Goal: Consume media (video, audio): Consume media (video, audio)

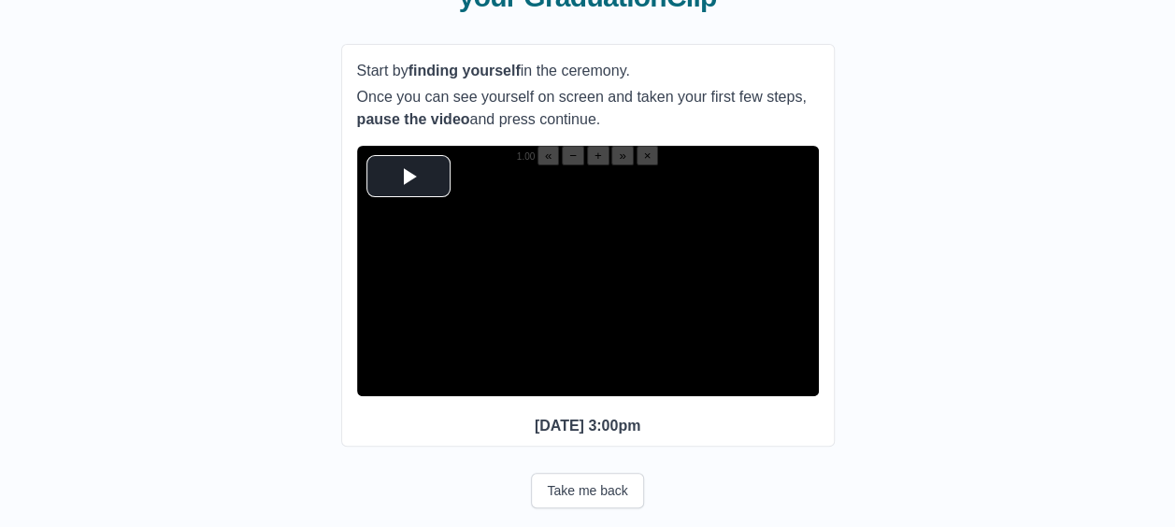
scroll to position [205, 0]
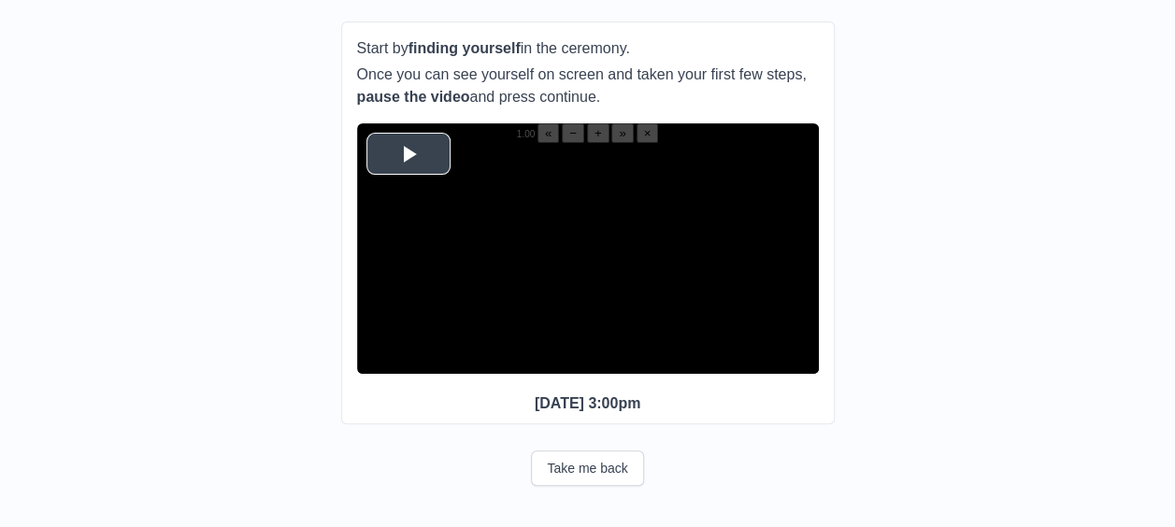
click at [408, 153] on span "Video Player" at bounding box center [408, 153] width 0 height 0
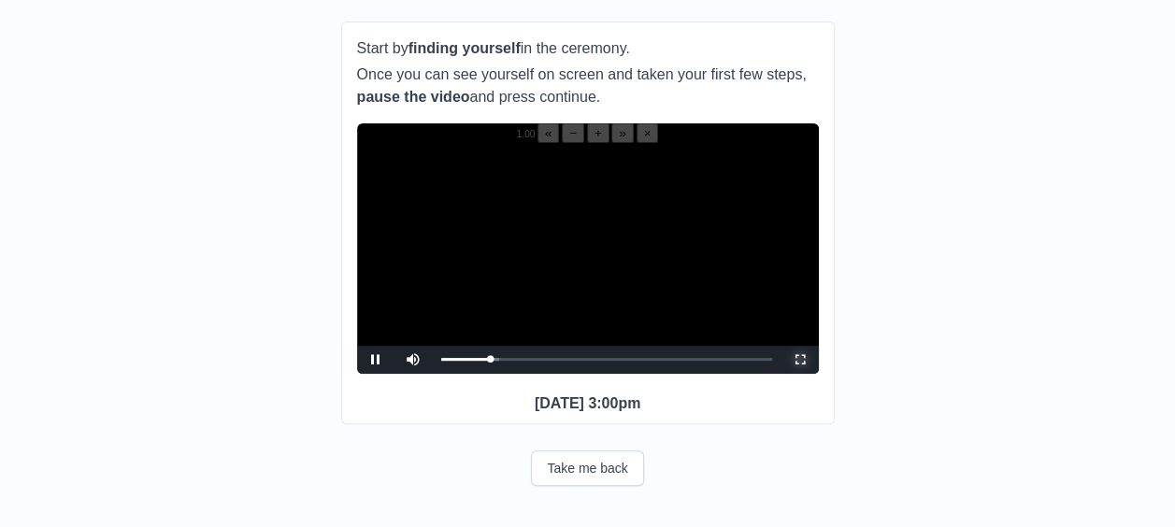
click at [800, 360] on span "Video Player" at bounding box center [800, 360] width 0 height 0
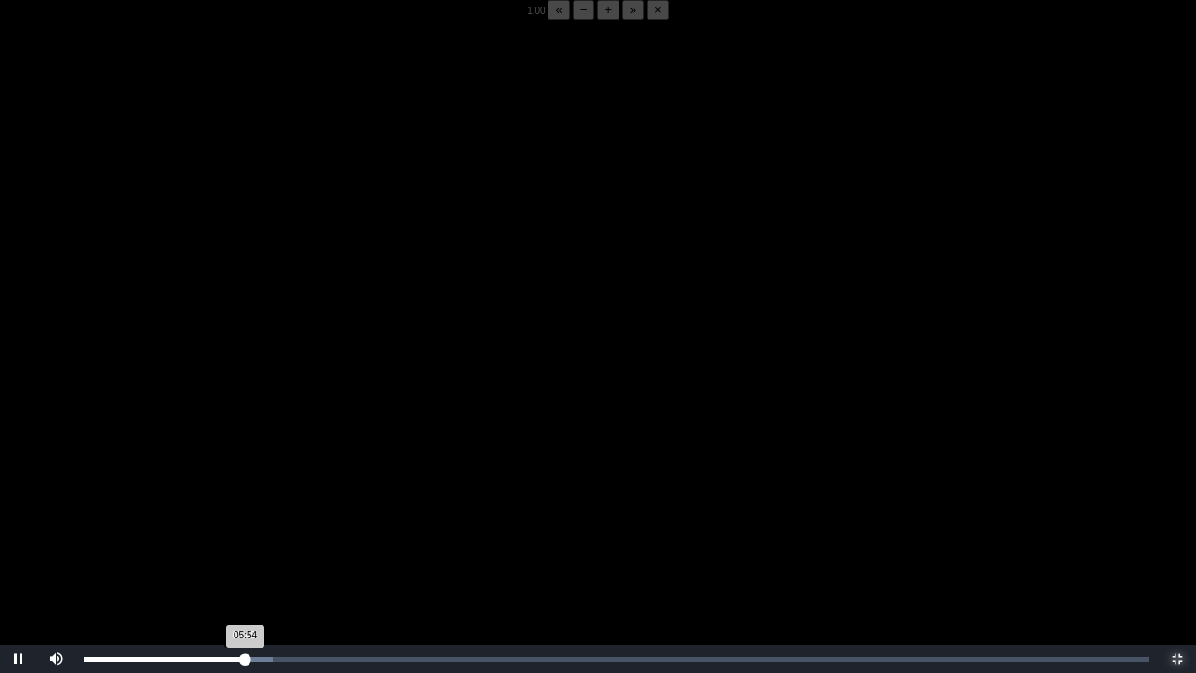
click at [243, 526] on div "05:54 Progress : 0%" at bounding box center [165, 659] width 162 height 5
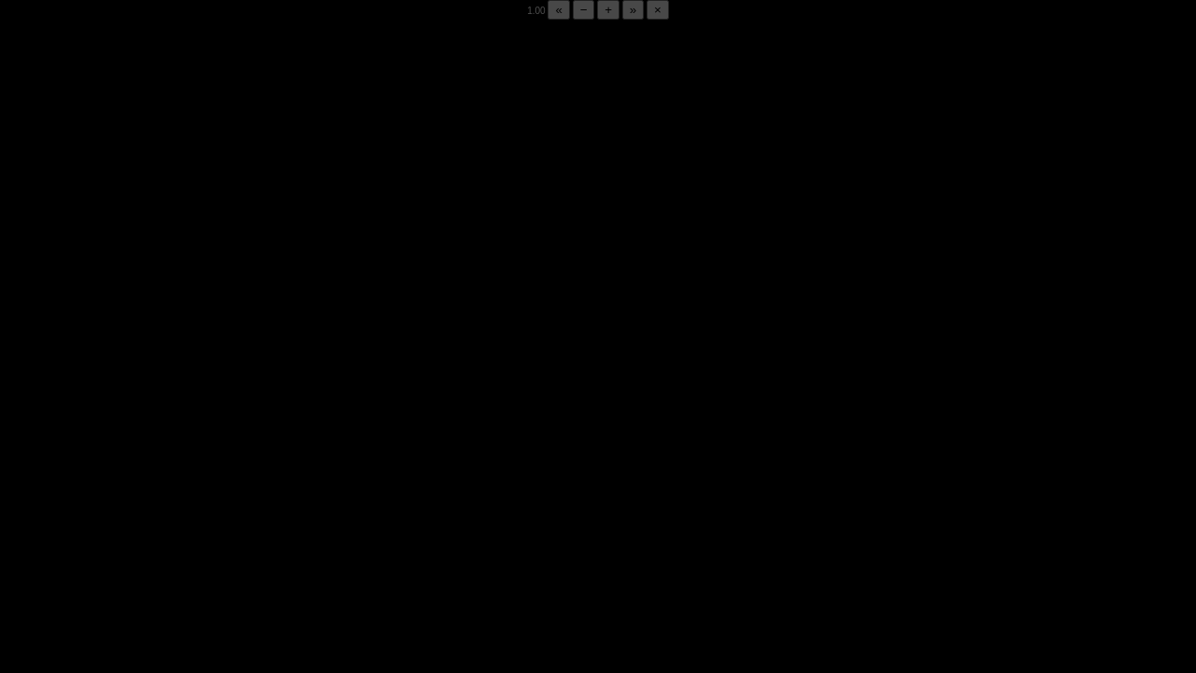
click at [243, 526] on div "05:52 Progress : 0%" at bounding box center [164, 659] width 161 height 5
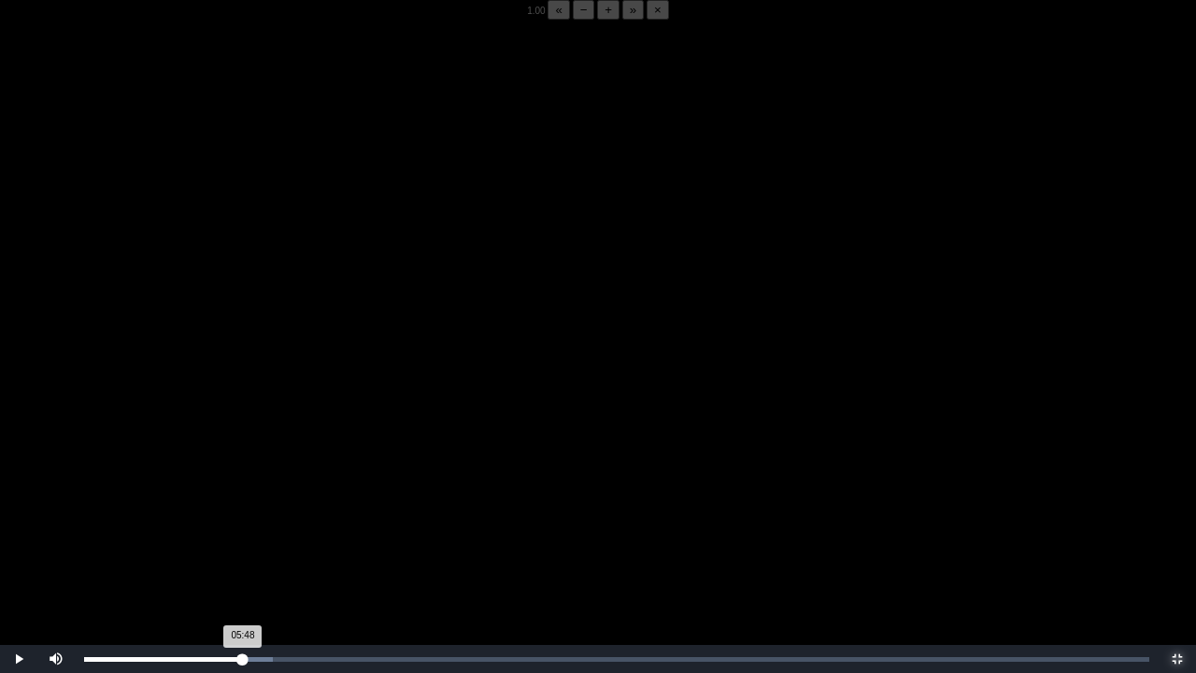
click at [243, 526] on div "05:48 Progress : 0%" at bounding box center [163, 659] width 159 height 5
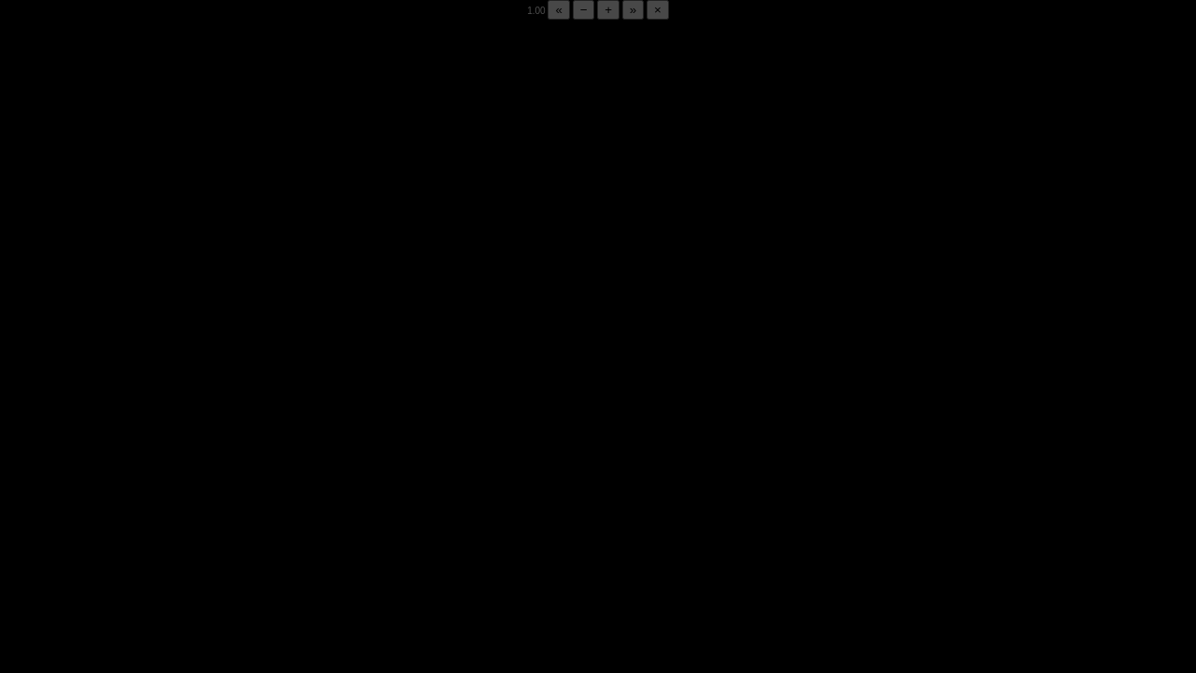
click at [243, 526] on div "05:52 Progress : 0%" at bounding box center [164, 659] width 161 height 5
click at [243, 526] on div "05:51 Progress : 0%" at bounding box center [164, 659] width 161 height 5
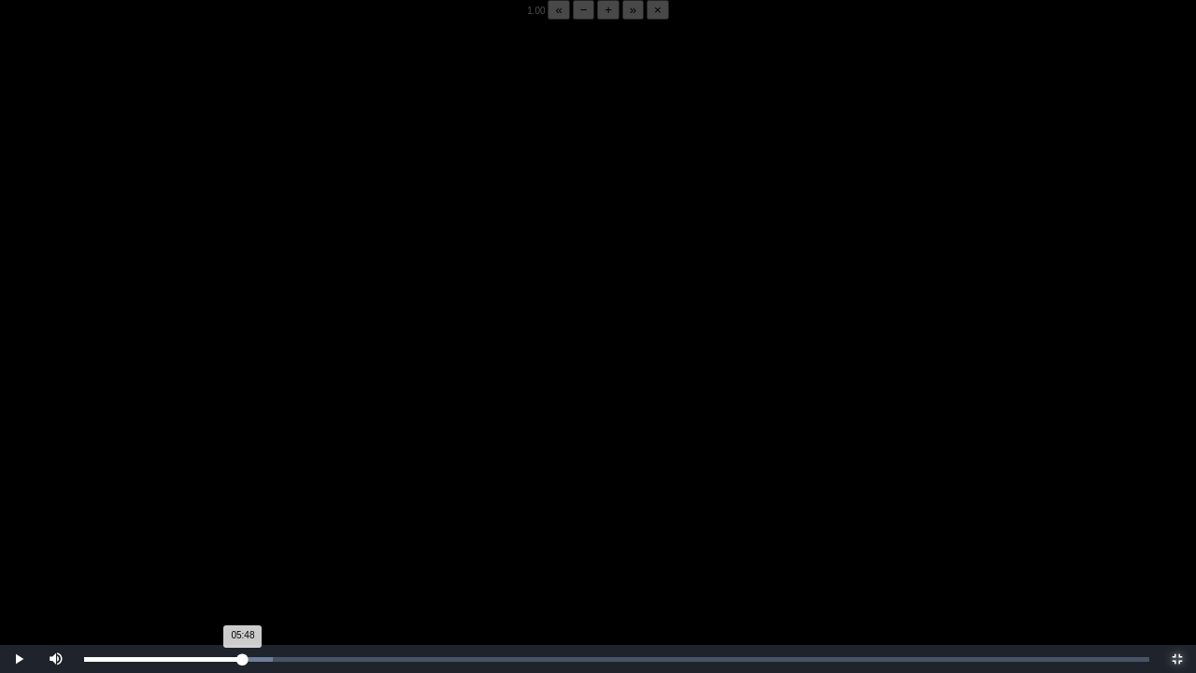
click at [243, 526] on div "05:48 Progress : 0%" at bounding box center [163, 659] width 159 height 5
click at [243, 526] on div "05:48 Progress : 0%" at bounding box center [164, 659] width 160 height 5
click at [243, 526] on div "05:48 Progress : 0%" at bounding box center [163, 659] width 159 height 5
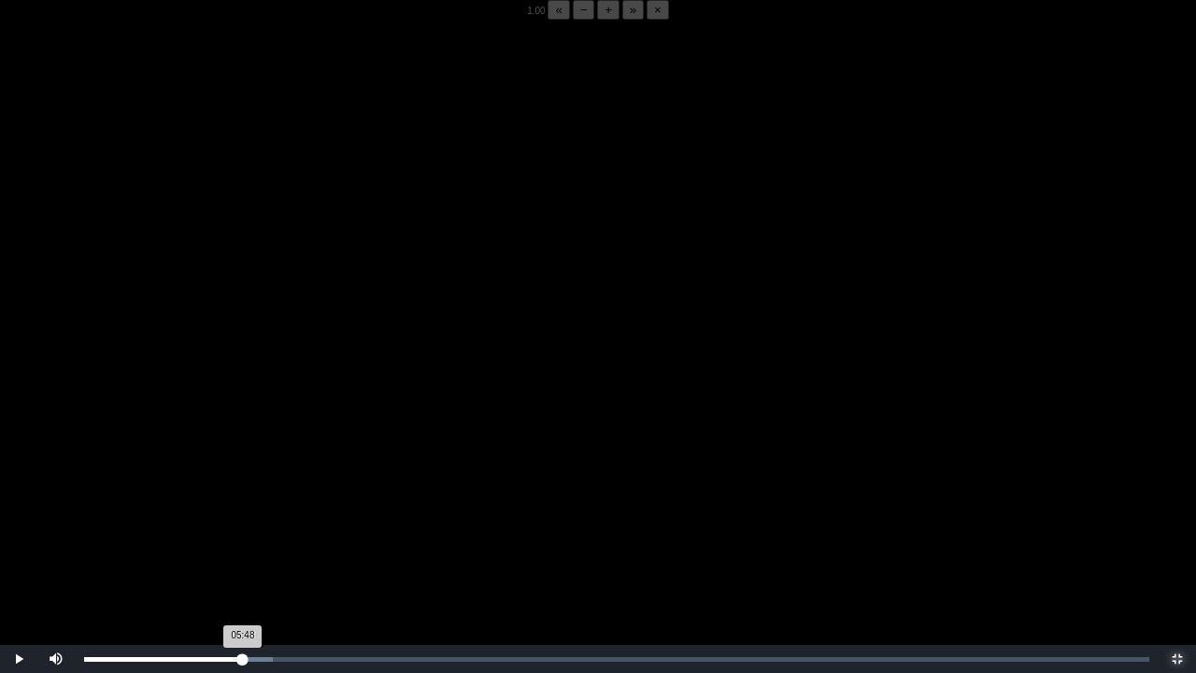
click at [243, 526] on div "05:48 Progress : 0%" at bounding box center [163, 659] width 159 height 5
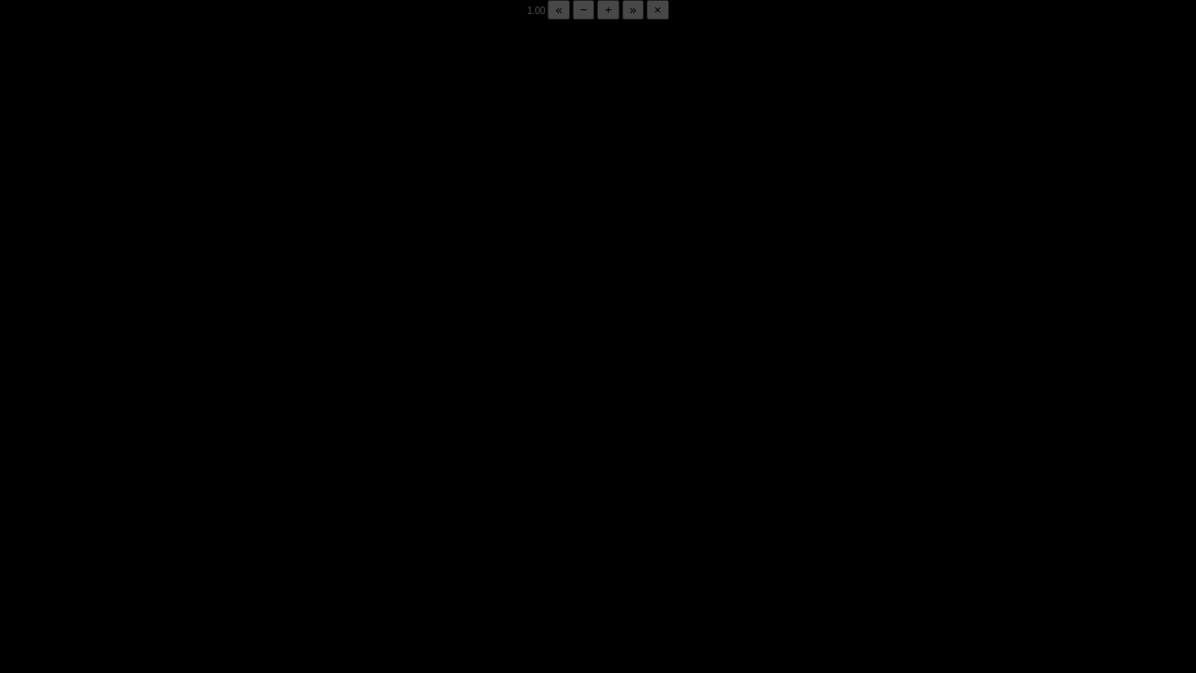
click at [243, 526] on div "05:51 Progress : 0%" at bounding box center [164, 659] width 160 height 5
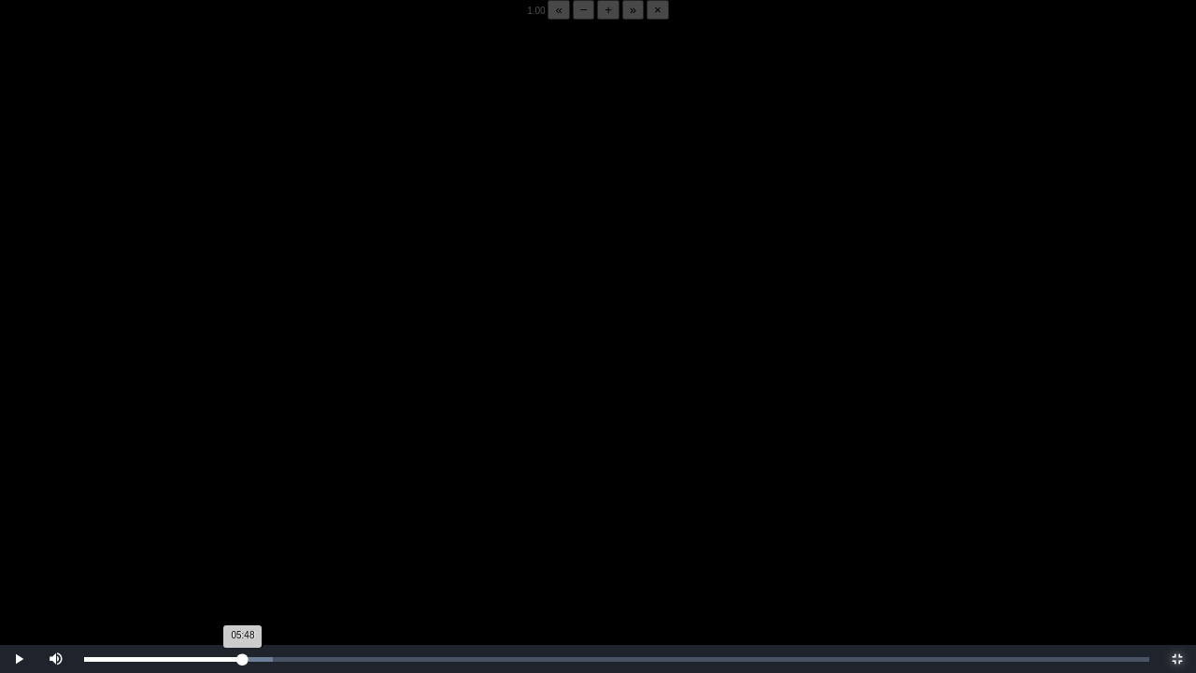
click at [243, 526] on div "05:48 Progress : 0%" at bounding box center [163, 659] width 159 height 5
click at [241, 526] on div "Loaded : 0% 05:44 05:44 Progress : 0%" at bounding box center [617, 659] width 1084 height 28
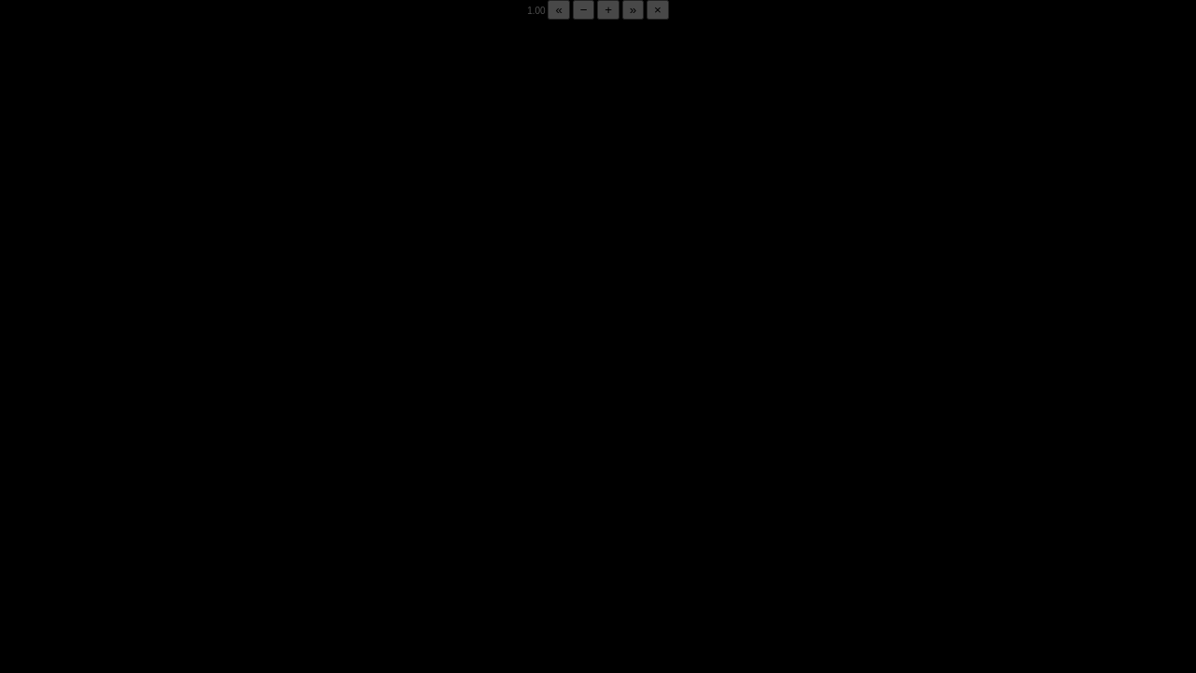
click at [241, 526] on div "Loaded : 0% 05:44 05:50 Progress : 0%" at bounding box center [617, 659] width 1084 height 28
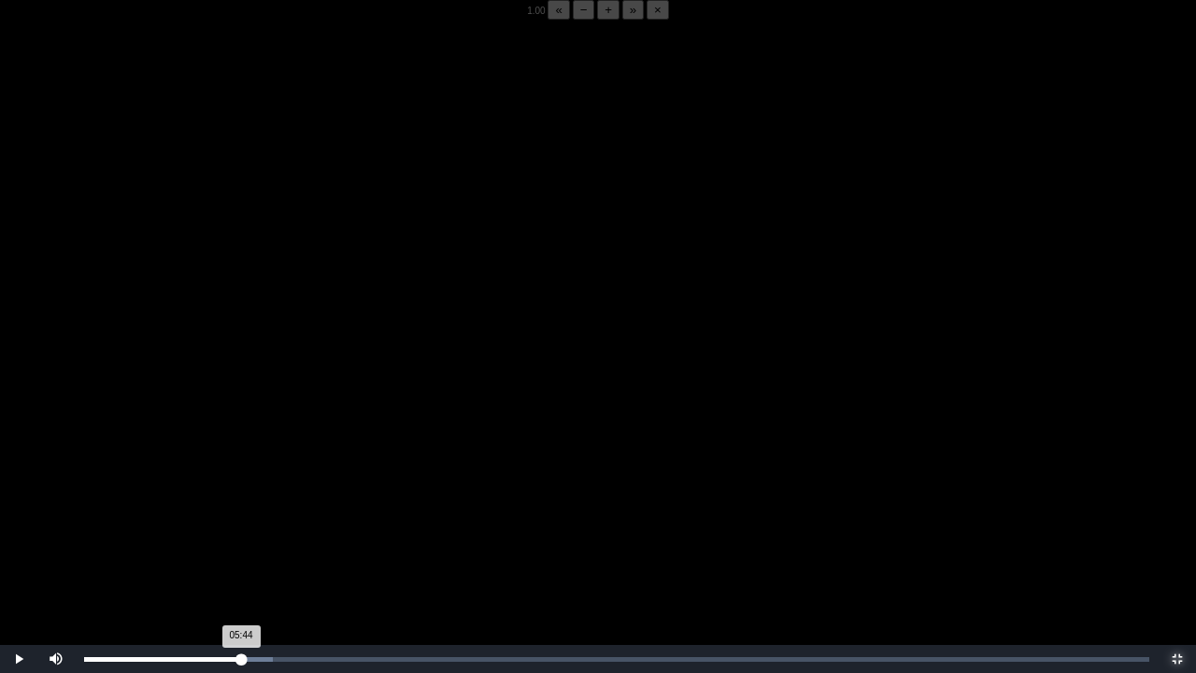
click at [241, 526] on div "Loaded : 0% 05:44 05:44 Progress : 0%" at bounding box center [617, 659] width 1084 height 28
click at [288, 526] on video "Video Player" at bounding box center [598, 356] width 1196 height 673
click at [159, 475] on video "Video Player" at bounding box center [598, 356] width 1196 height 673
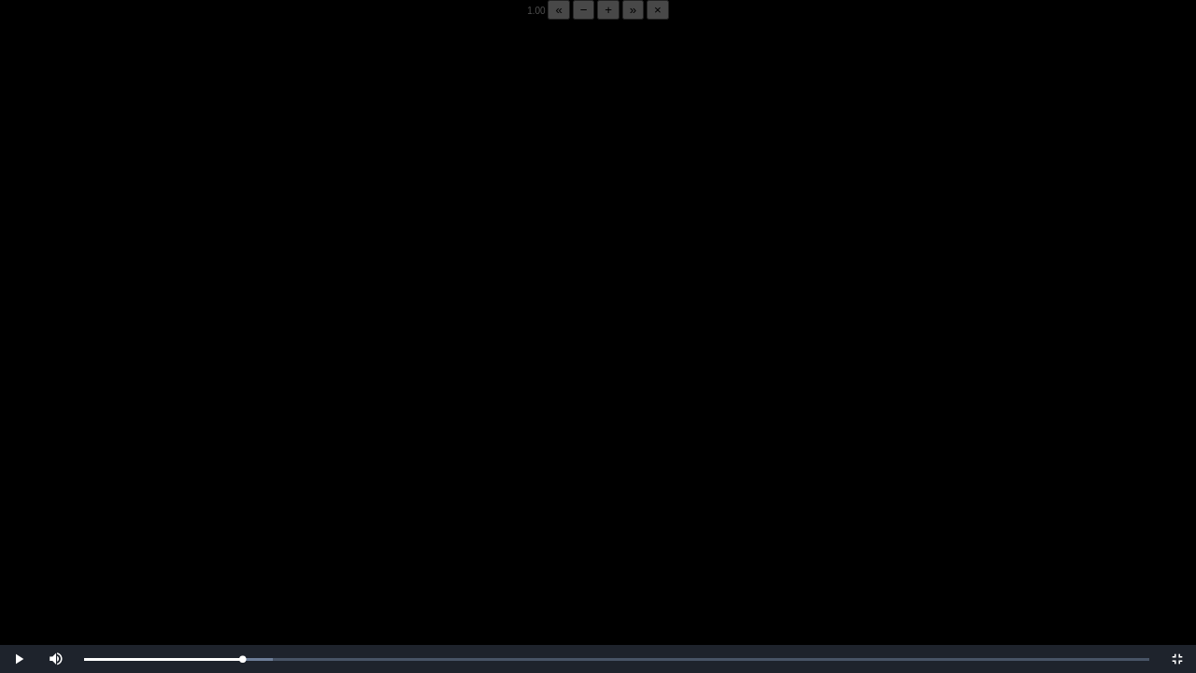
click at [159, 475] on video "Video Player" at bounding box center [598, 356] width 1196 height 673
click at [160, 474] on video "Video Player" at bounding box center [598, 356] width 1196 height 673
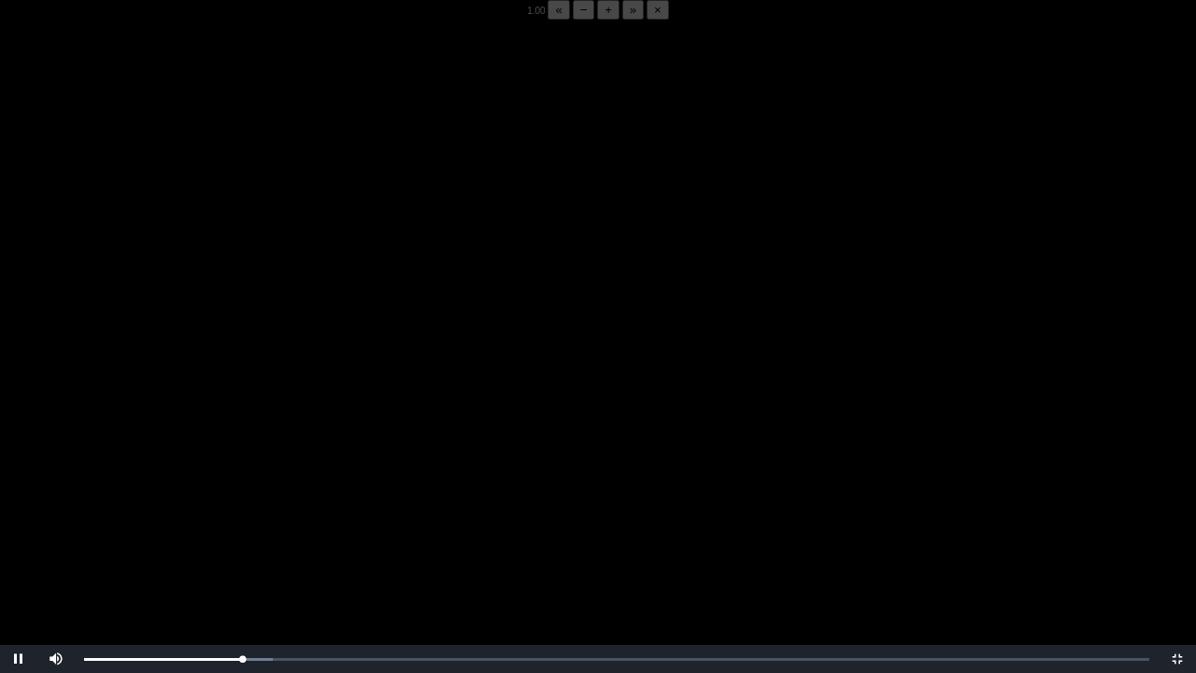
click at [160, 471] on video "Video Player" at bounding box center [598, 356] width 1196 height 673
click at [240, 526] on div "Loaded : 0% 05:42 05:42 Progress : 0%" at bounding box center [617, 659] width 1084 height 28
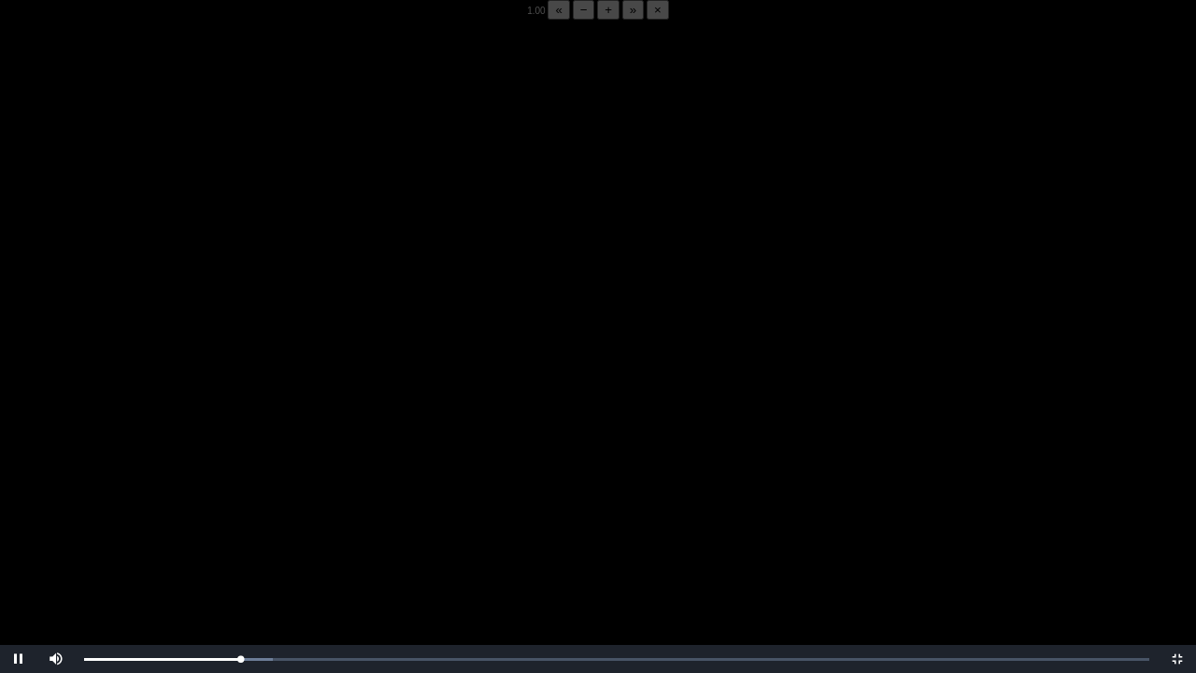
click at [178, 526] on video "Video Player" at bounding box center [598, 356] width 1196 height 673
click at [140, 516] on video "Video Player" at bounding box center [598, 356] width 1196 height 673
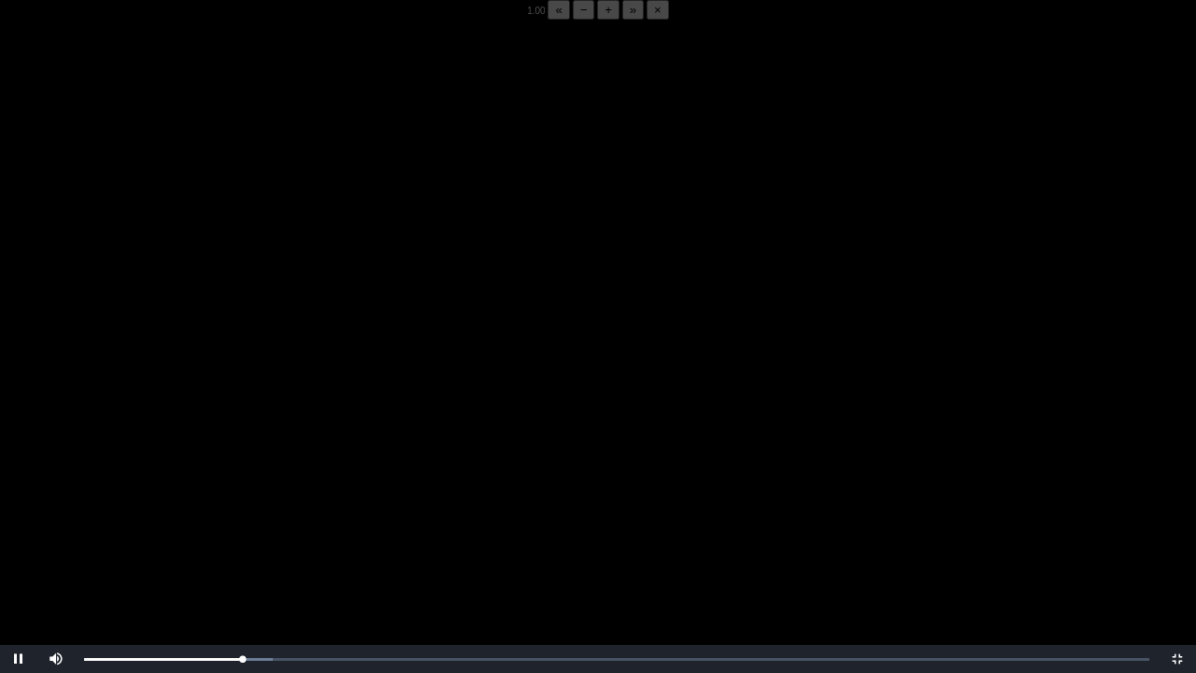
click at [140, 516] on video "Video Player" at bounding box center [598, 356] width 1196 height 673
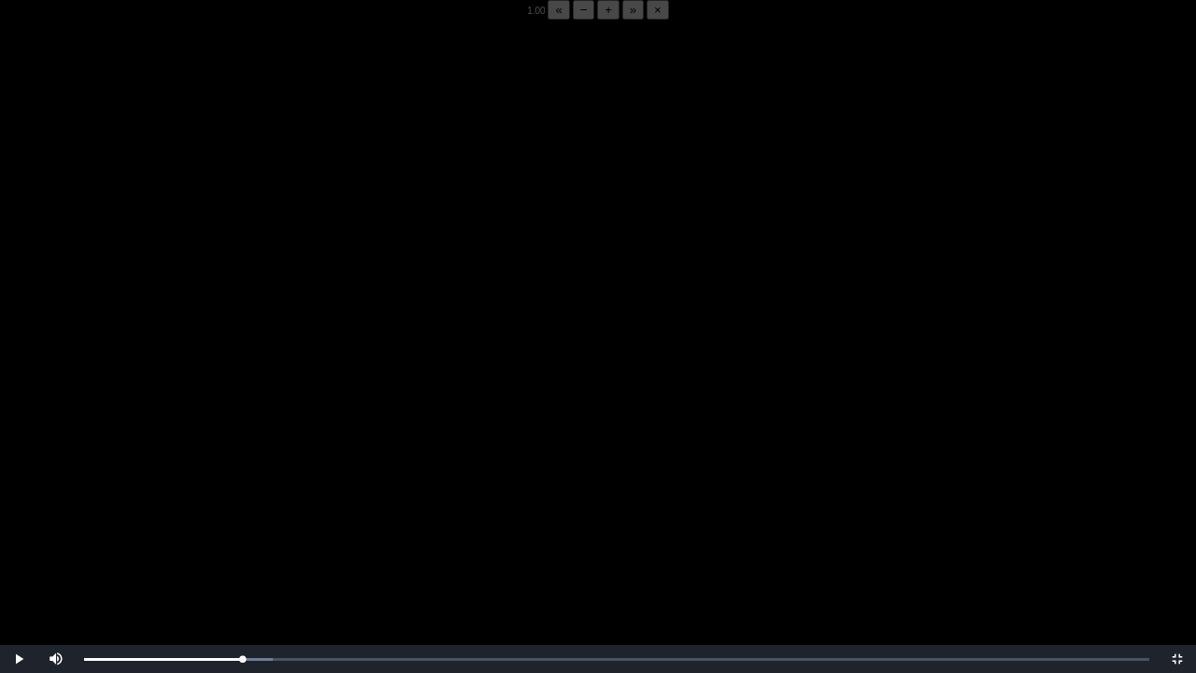
click at [140, 516] on video "Video Player" at bounding box center [598, 356] width 1196 height 673
click at [101, 495] on video "Video Player" at bounding box center [598, 356] width 1196 height 673
click at [106, 490] on video "Video Player" at bounding box center [598, 356] width 1196 height 673
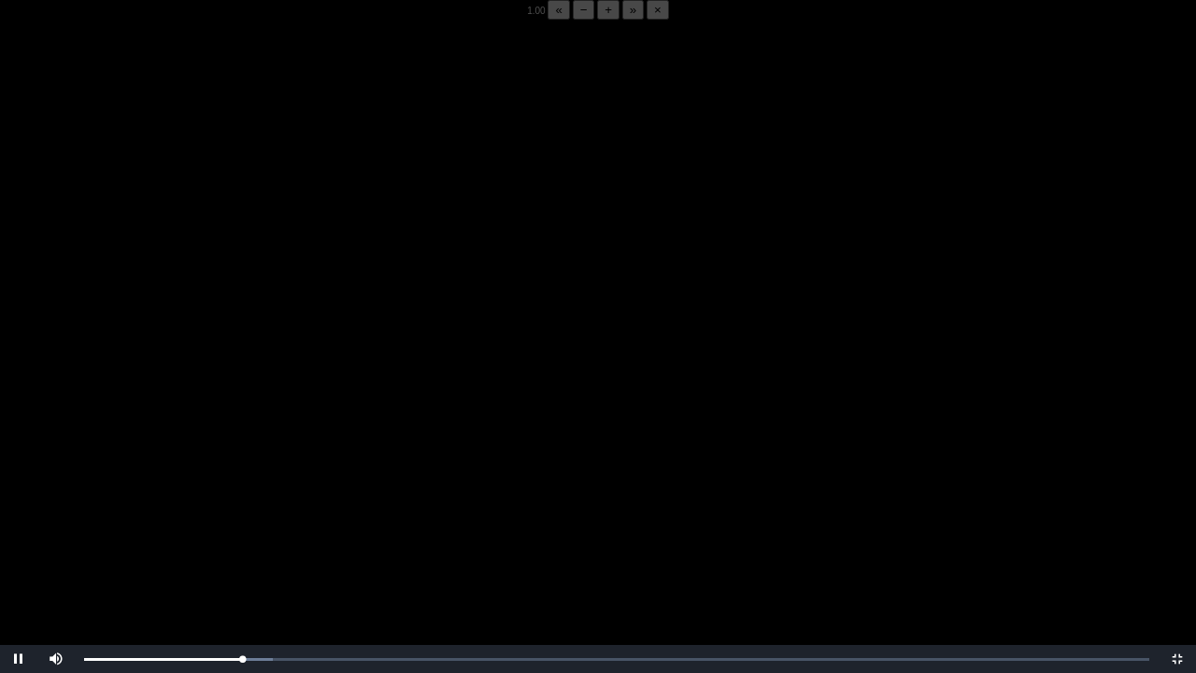
click at [106, 490] on video "Video Player" at bounding box center [598, 356] width 1196 height 673
click at [243, 526] on div "Loaded : 0% 05:48 05:48 Progress : 0%" at bounding box center [617, 659] width 1084 height 28
click at [241, 526] on div "05:48 Progress : 0%" at bounding box center [163, 659] width 159 height 5
click at [243, 526] on video "Video Player" at bounding box center [598, 356] width 1196 height 673
click at [239, 526] on div "05:50 Progress : 0%" at bounding box center [164, 659] width 160 height 5
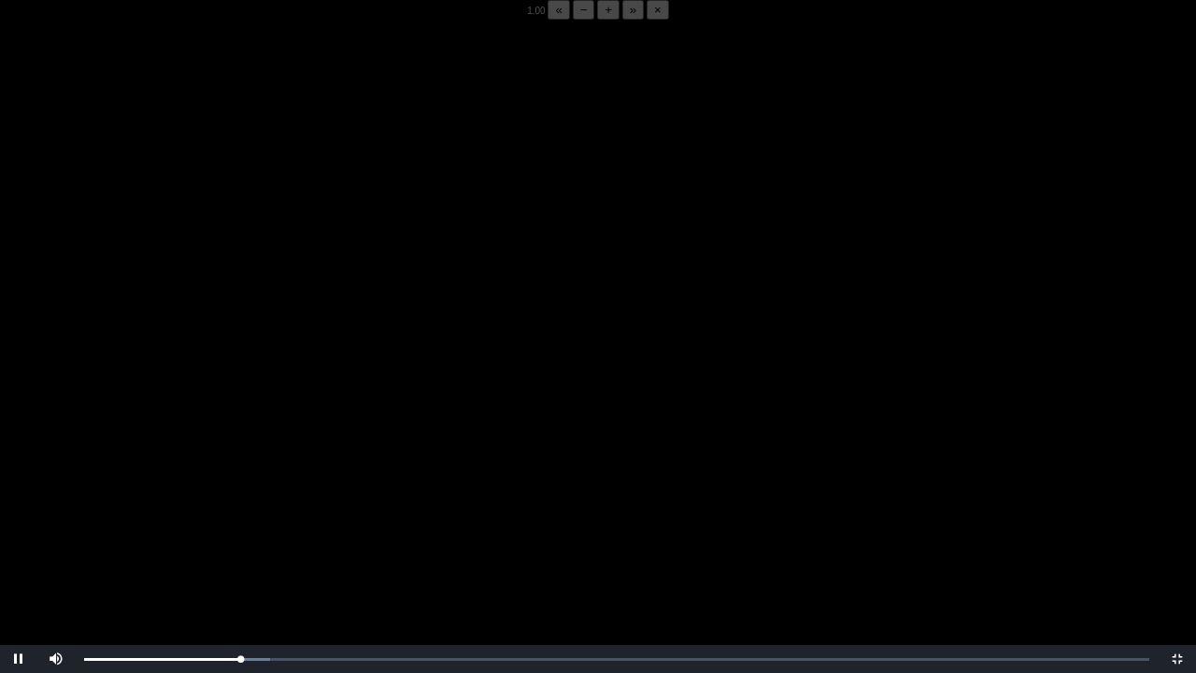
click at [232, 526] on video "Video Player" at bounding box center [598, 356] width 1196 height 673
click at [208, 526] on video "Video Player" at bounding box center [598, 356] width 1196 height 673
click at [193, 461] on video "Video Player" at bounding box center [598, 356] width 1196 height 673
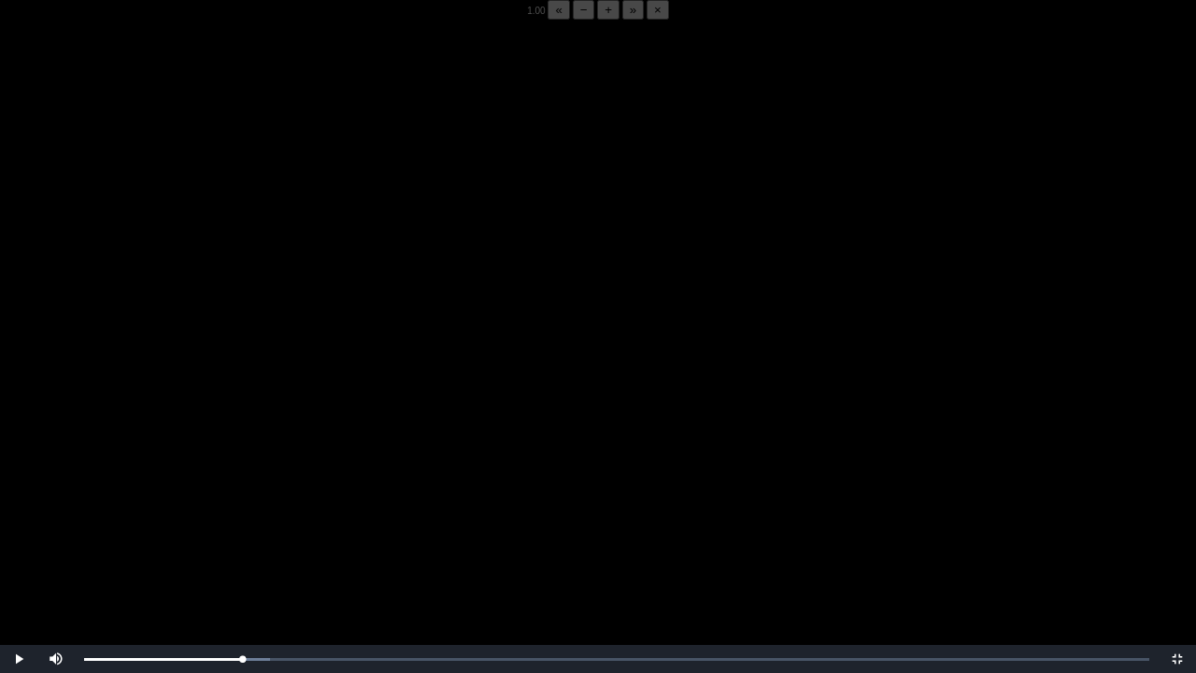
click at [193, 461] on video "Video Player" at bounding box center [598, 356] width 1196 height 673
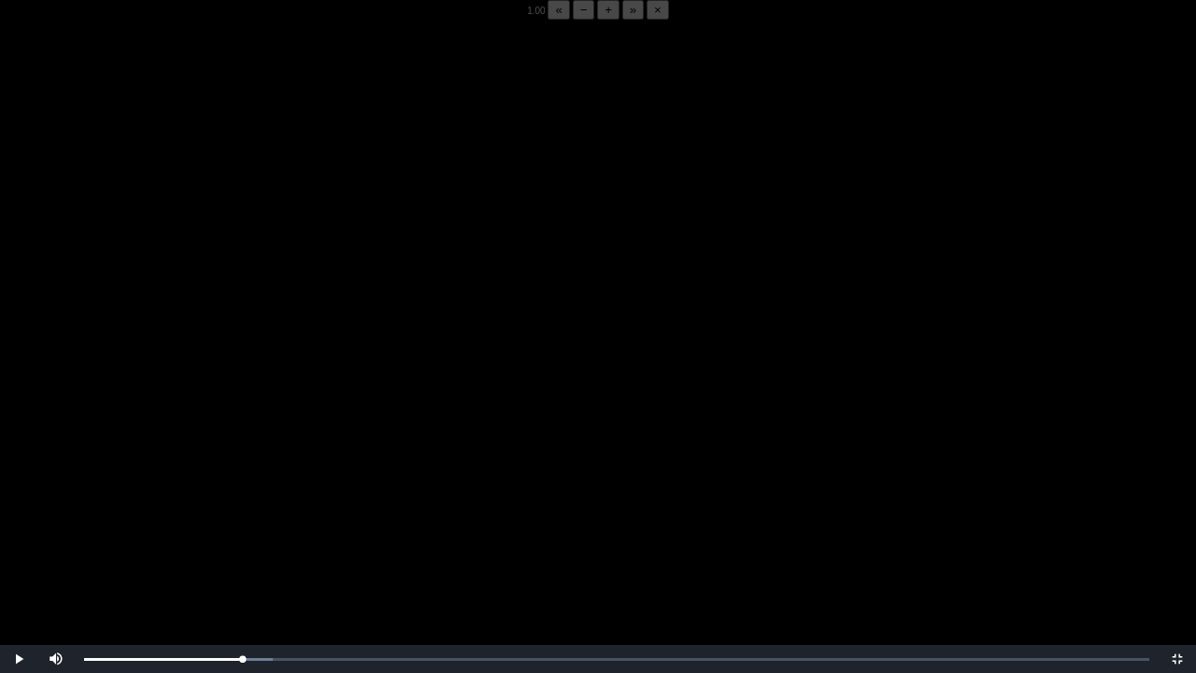
click at [193, 461] on video "Video Player" at bounding box center [598, 356] width 1196 height 673
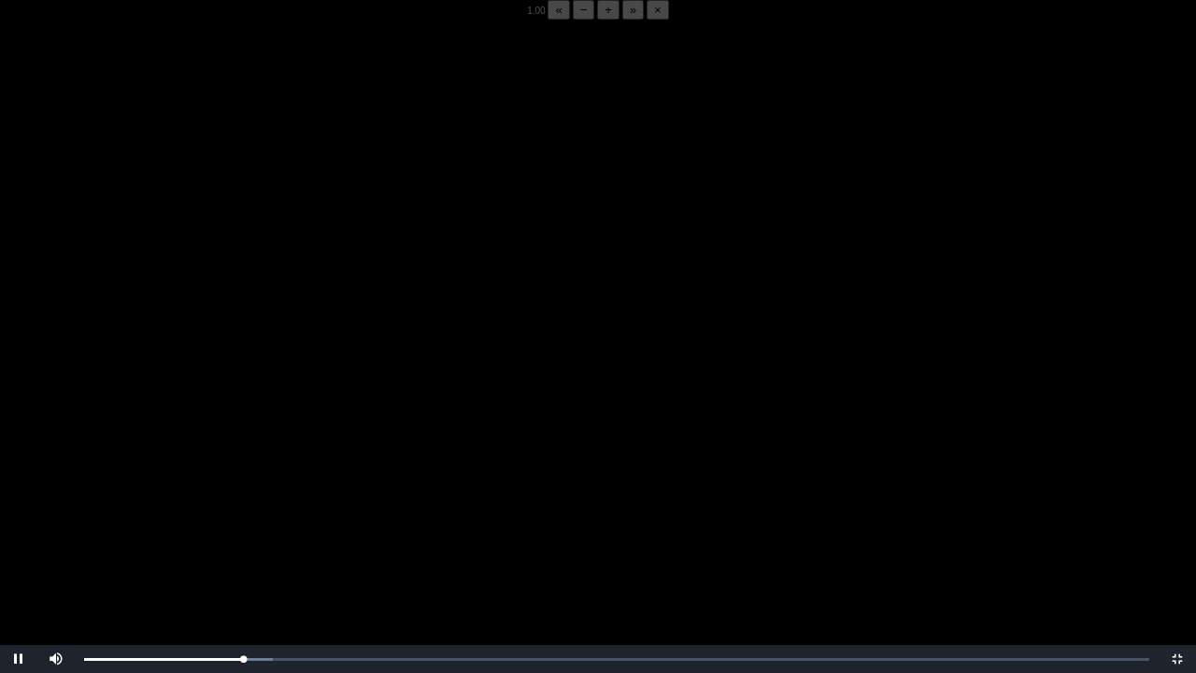
click at [193, 461] on video "Video Player" at bounding box center [598, 356] width 1196 height 673
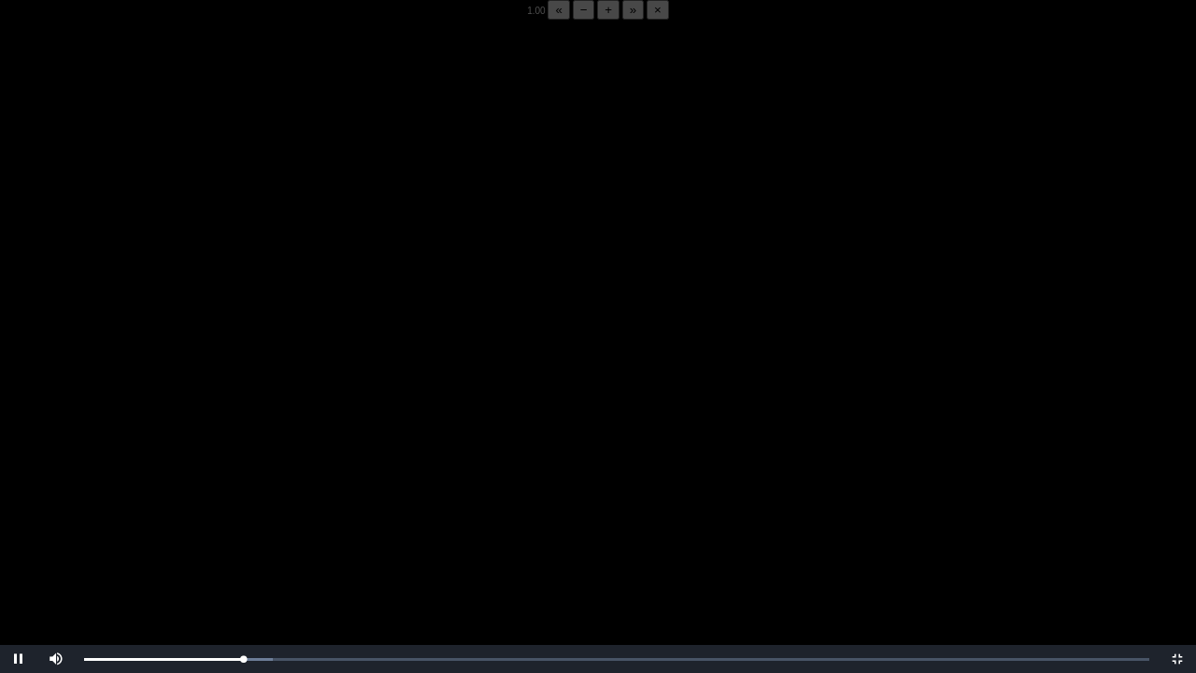
click at [193, 461] on video "Video Player" at bounding box center [598, 356] width 1196 height 673
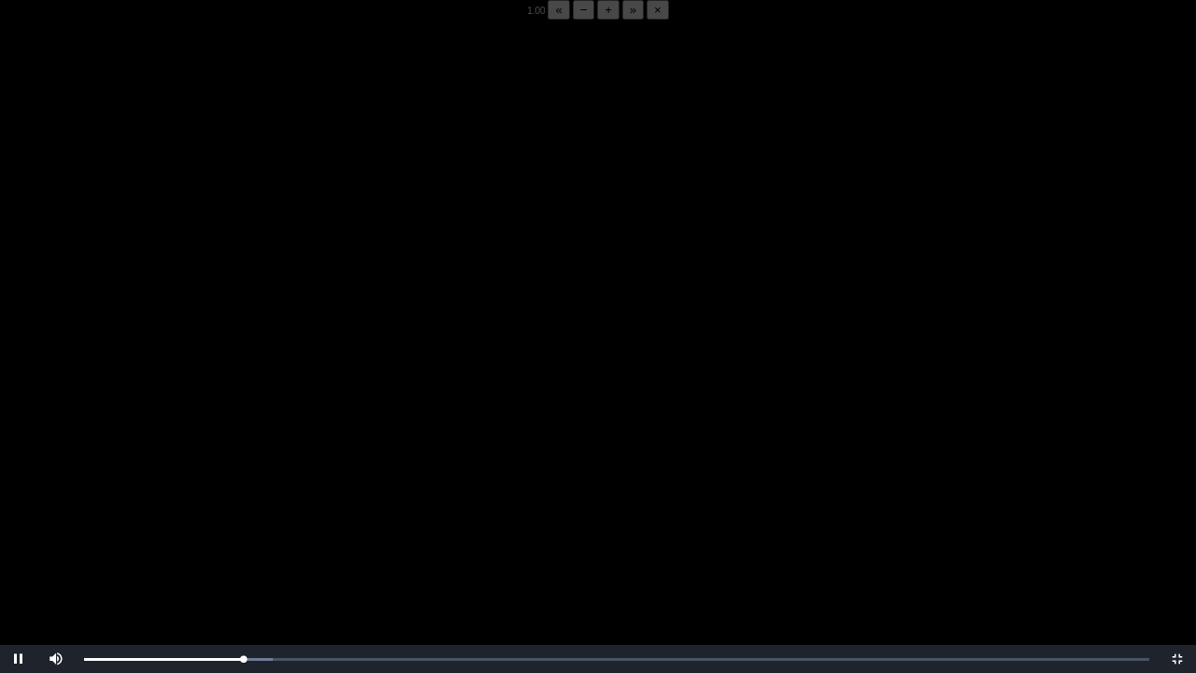
click at [193, 461] on video "Video Player" at bounding box center [598, 356] width 1196 height 673
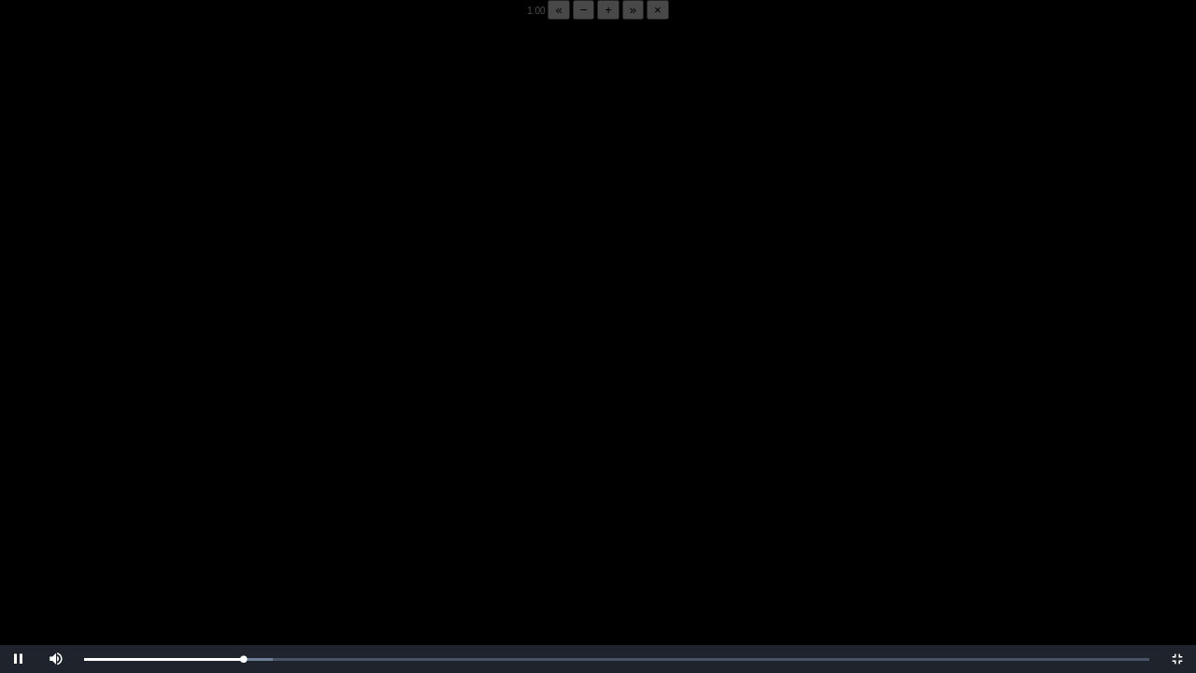
click at [193, 461] on video "Video Player" at bounding box center [598, 356] width 1196 height 673
click at [243, 526] on div "05:54 Progress : 0%" at bounding box center [165, 659] width 162 height 5
click at [220, 526] on video "Video Player" at bounding box center [598, 356] width 1196 height 673
click at [245, 508] on video "Video Player" at bounding box center [598, 356] width 1196 height 673
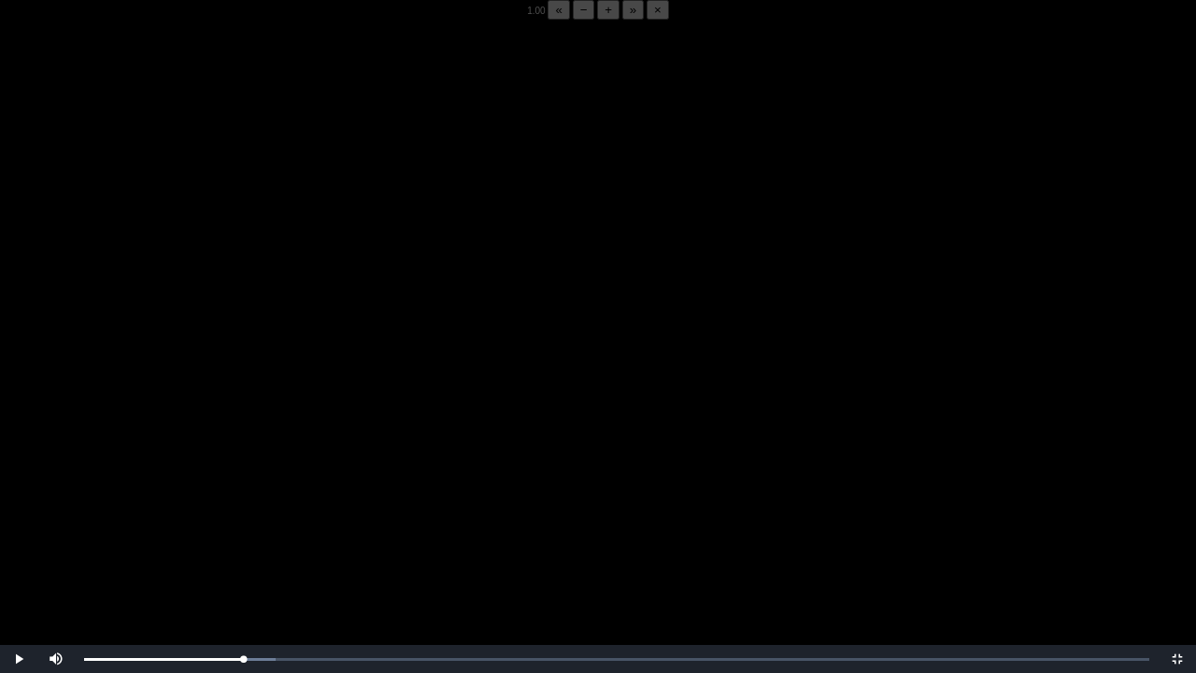
click at [245, 508] on video "Video Player" at bounding box center [598, 356] width 1196 height 673
click at [239, 526] on div "05:50 Progress : 0%" at bounding box center [164, 659] width 160 height 5
click at [234, 526] on video "Video Player" at bounding box center [598, 356] width 1196 height 673
click at [241, 526] on video "Video Player" at bounding box center [598, 356] width 1196 height 673
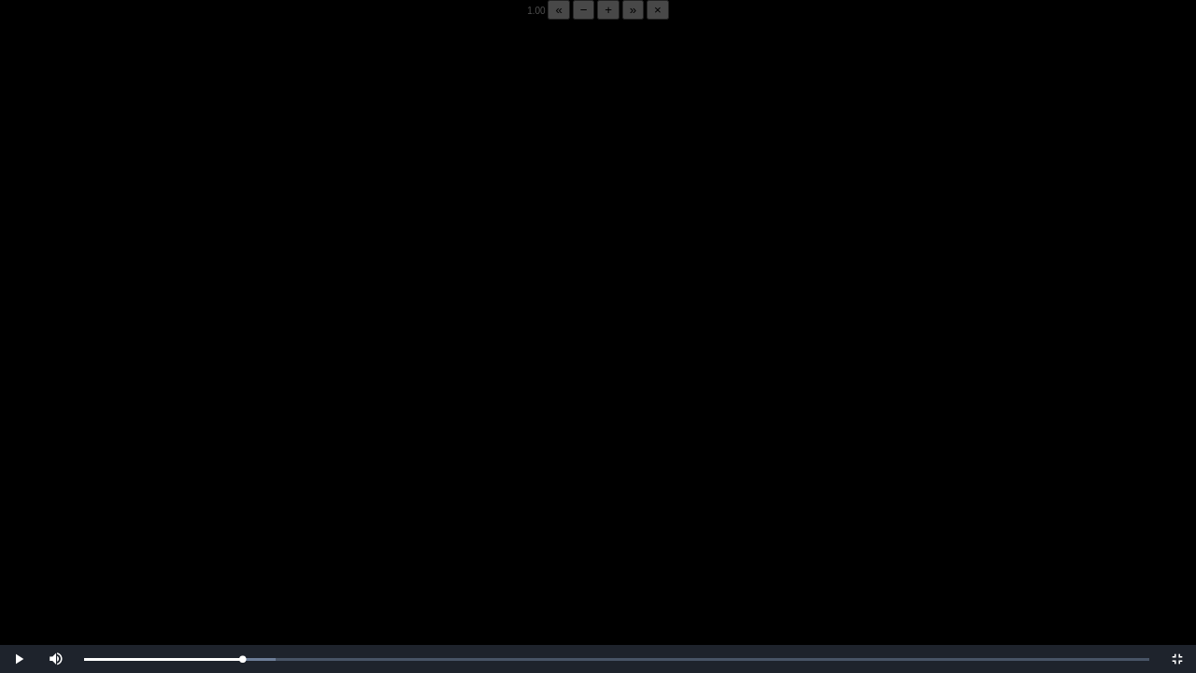
click at [241, 526] on video "Video Player" at bounding box center [598, 356] width 1196 height 673
click at [329, 508] on video "Video Player" at bounding box center [598, 356] width 1196 height 673
click at [241, 526] on div "05:49 Progress : 0%" at bounding box center [163, 659] width 159 height 5
click at [260, 526] on video "Video Player" at bounding box center [598, 356] width 1196 height 673
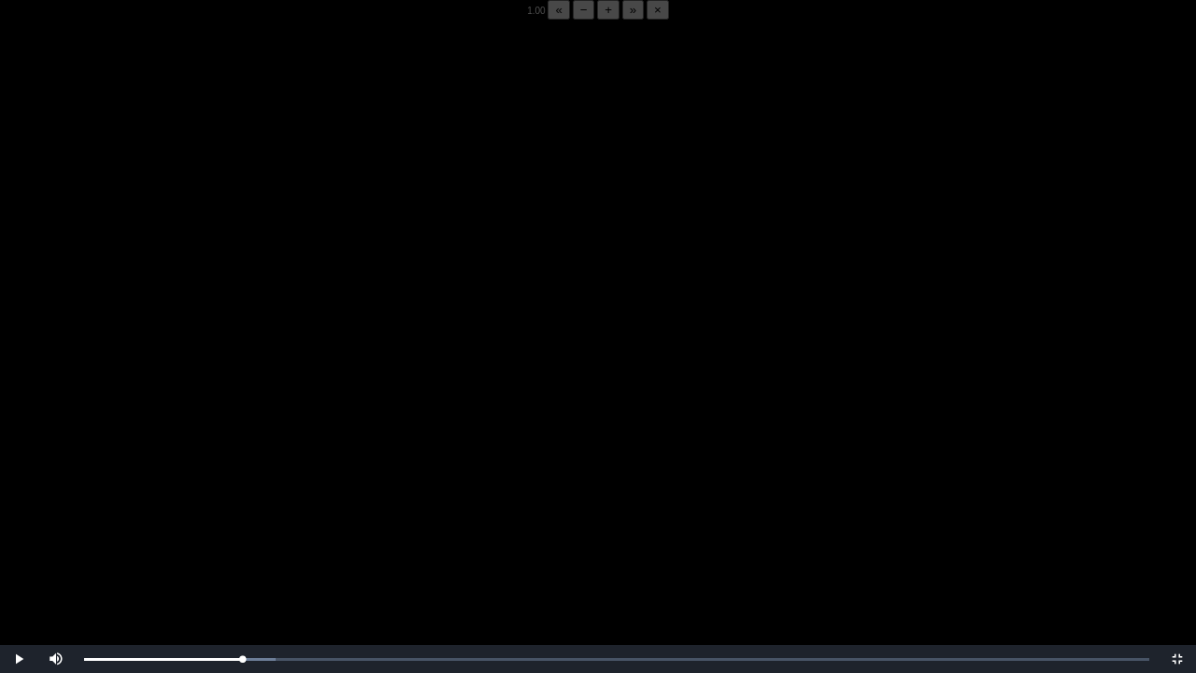
click at [218, 482] on video "Video Player" at bounding box center [598, 356] width 1196 height 673
click at [220, 479] on video "Video Player" at bounding box center [598, 356] width 1196 height 673
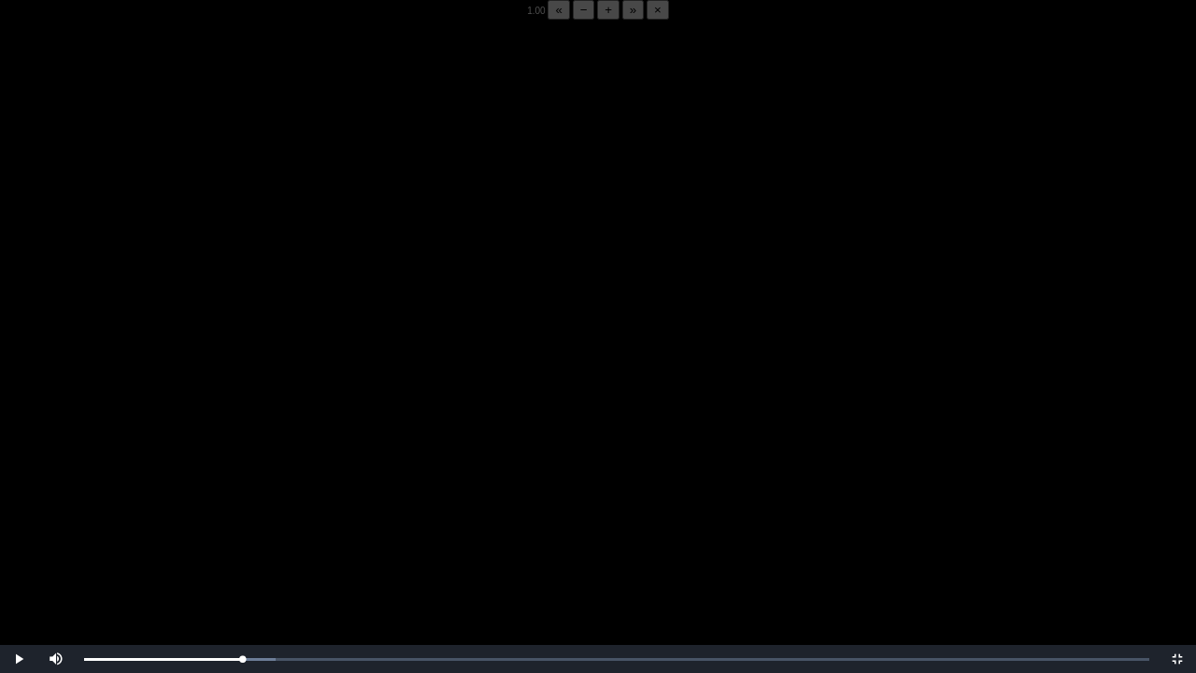
click at [220, 479] on video "Video Player" at bounding box center [598, 356] width 1196 height 673
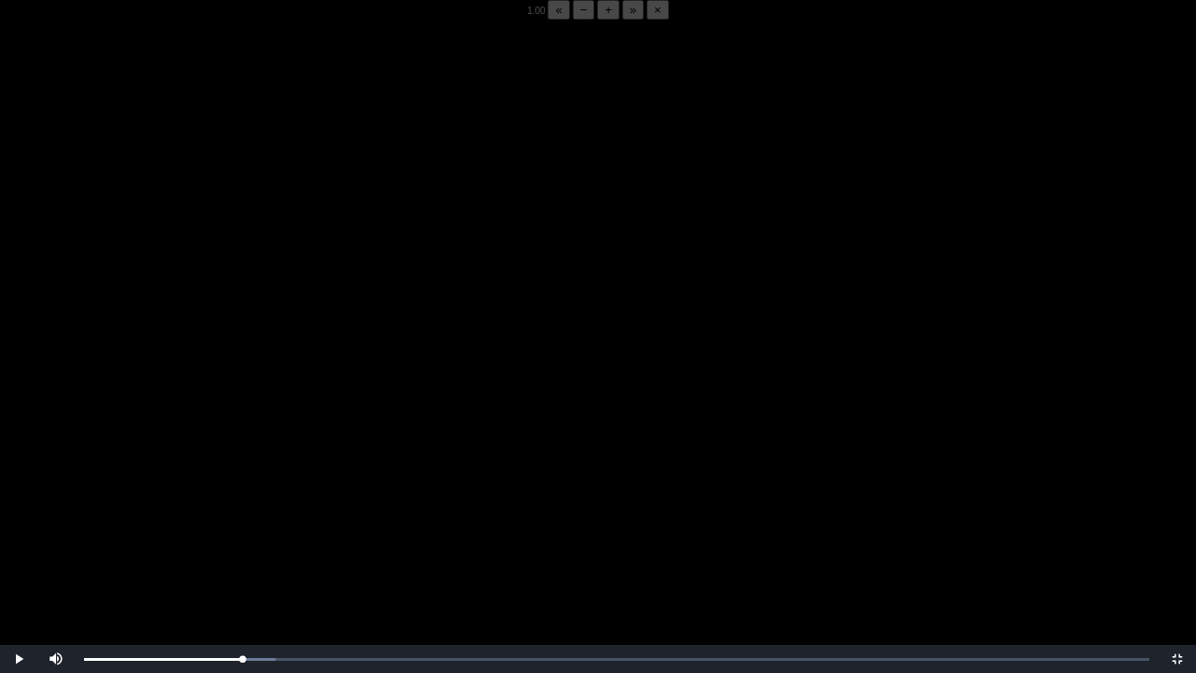
click at [220, 479] on video "Video Player" at bounding box center [598, 356] width 1196 height 673
click at [220, 477] on video "Video Player" at bounding box center [598, 356] width 1196 height 673
click at [189, 450] on video "Video Player" at bounding box center [598, 356] width 1196 height 673
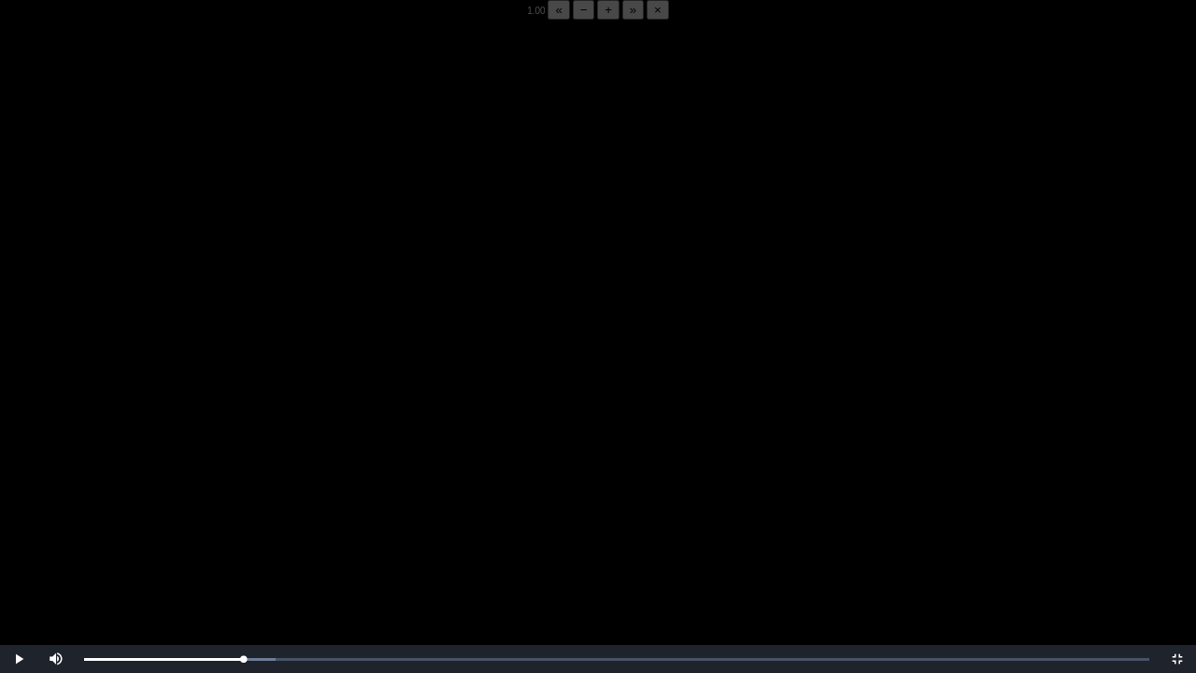
click at [189, 450] on video "Video Player" at bounding box center [598, 356] width 1196 height 673
click at [366, 417] on video "Video Player" at bounding box center [598, 356] width 1196 height 673
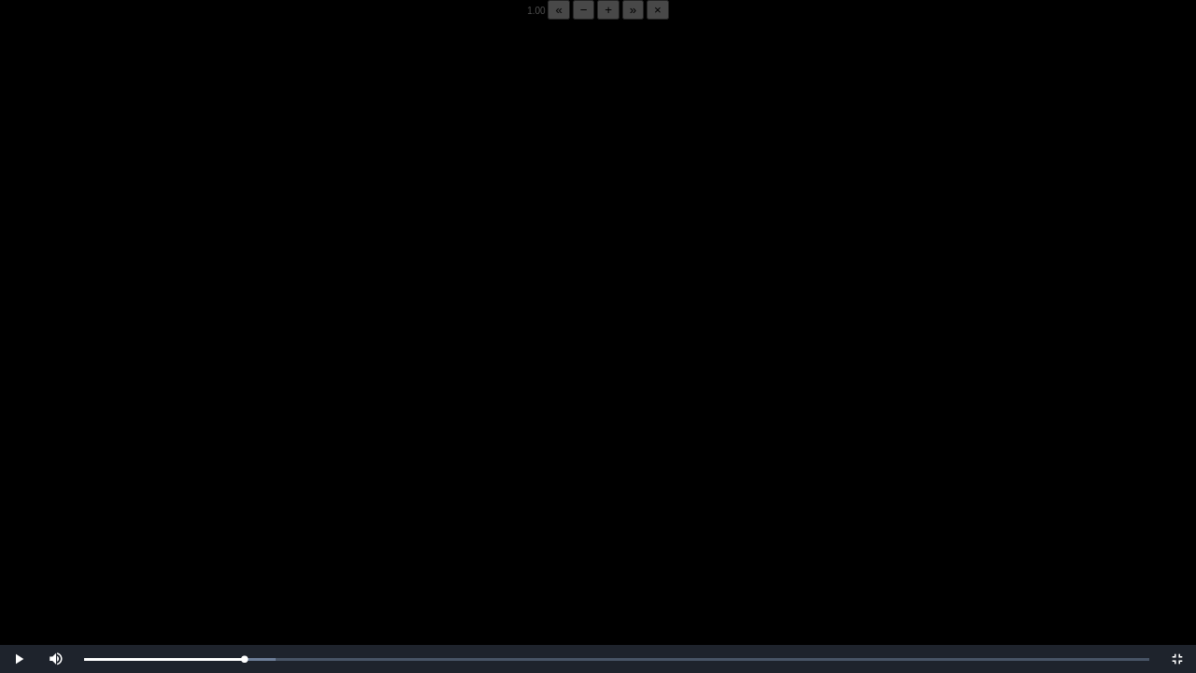
click at [366, 417] on video "Video Player" at bounding box center [598, 356] width 1196 height 673
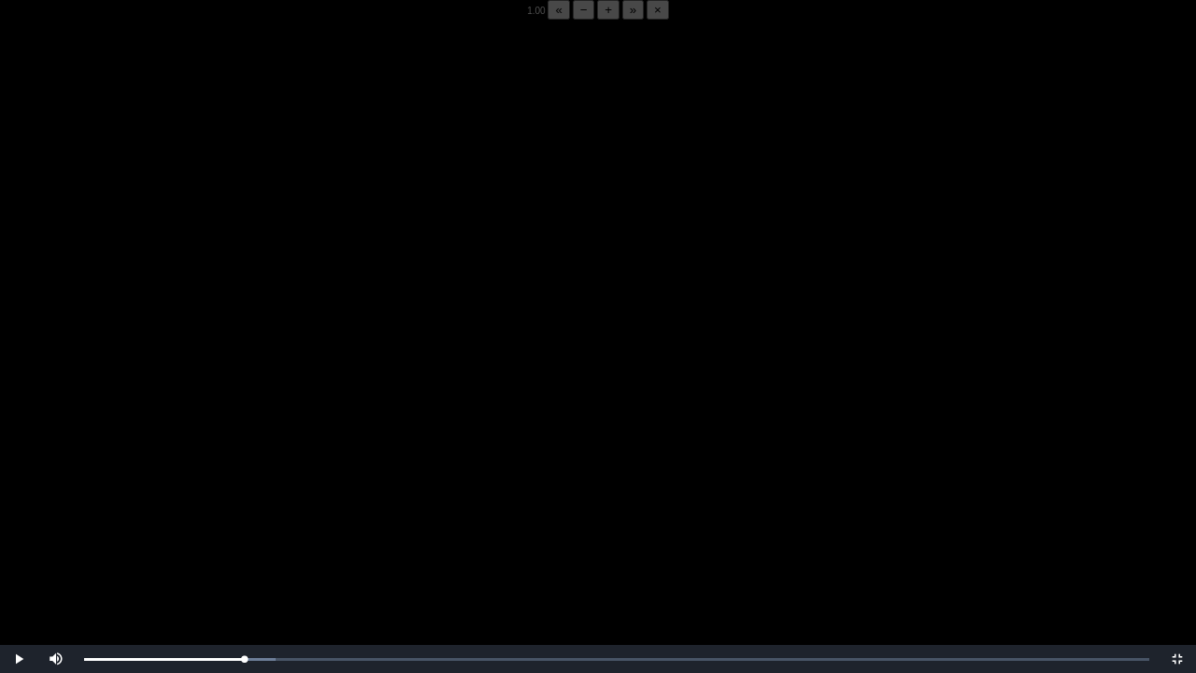
click at [256, 469] on video "Video Player" at bounding box center [598, 356] width 1196 height 673
click at [236, 515] on video "Video Player" at bounding box center [598, 356] width 1196 height 673
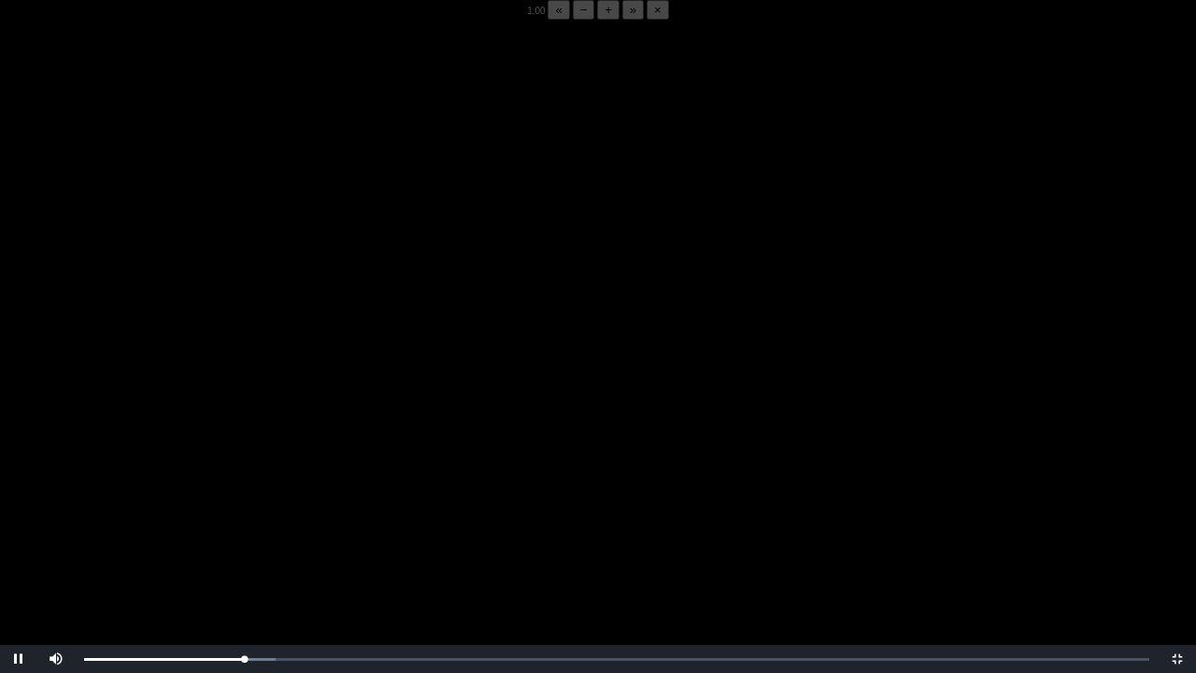
click at [236, 515] on video "Video Player" at bounding box center [598, 356] width 1196 height 673
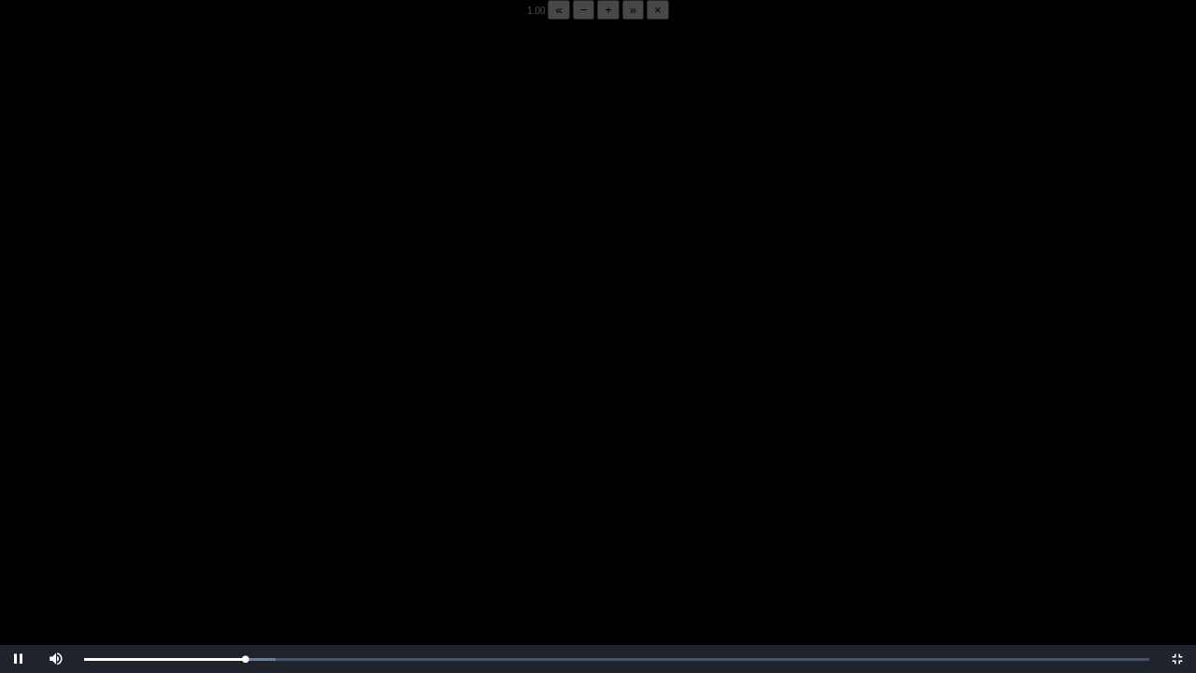
click at [236, 515] on video "Video Player" at bounding box center [598, 356] width 1196 height 673
click at [240, 526] on div "Loaded : 0% 05:42 05:53 Progress : 0%" at bounding box center [617, 659] width 1084 height 28
click at [247, 526] on video "Video Player" at bounding box center [598, 356] width 1196 height 673
click at [224, 512] on video "Video Player" at bounding box center [598, 356] width 1196 height 673
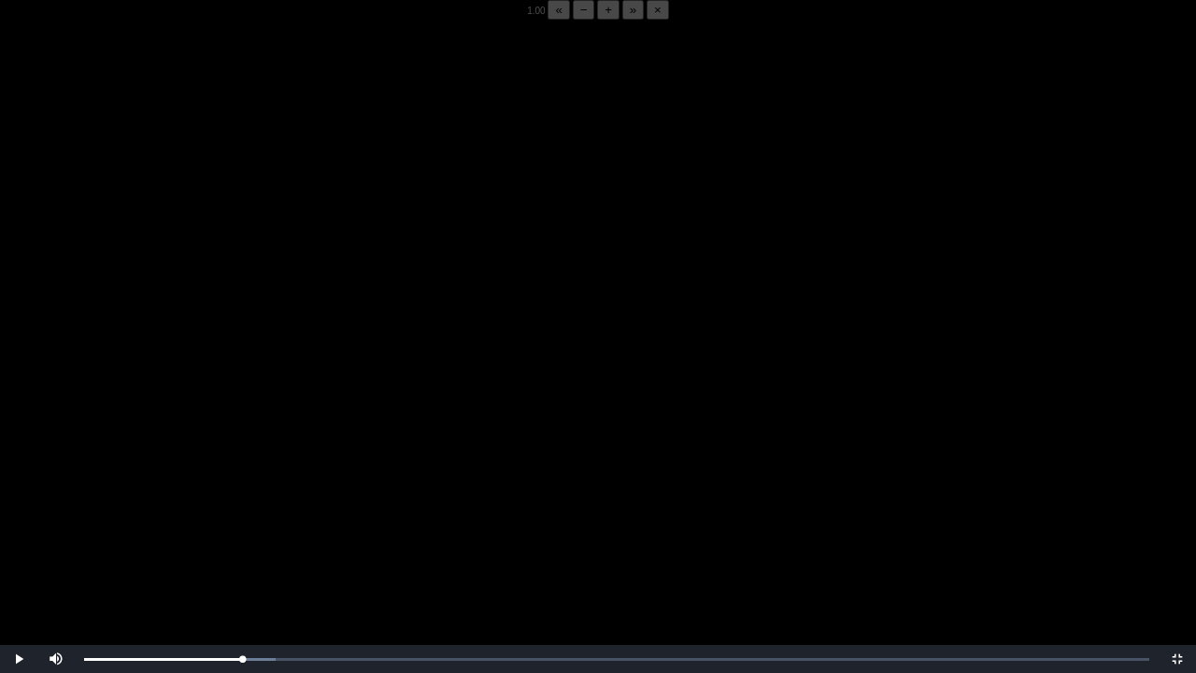
click at [224, 512] on video "Video Player" at bounding box center [598, 356] width 1196 height 673
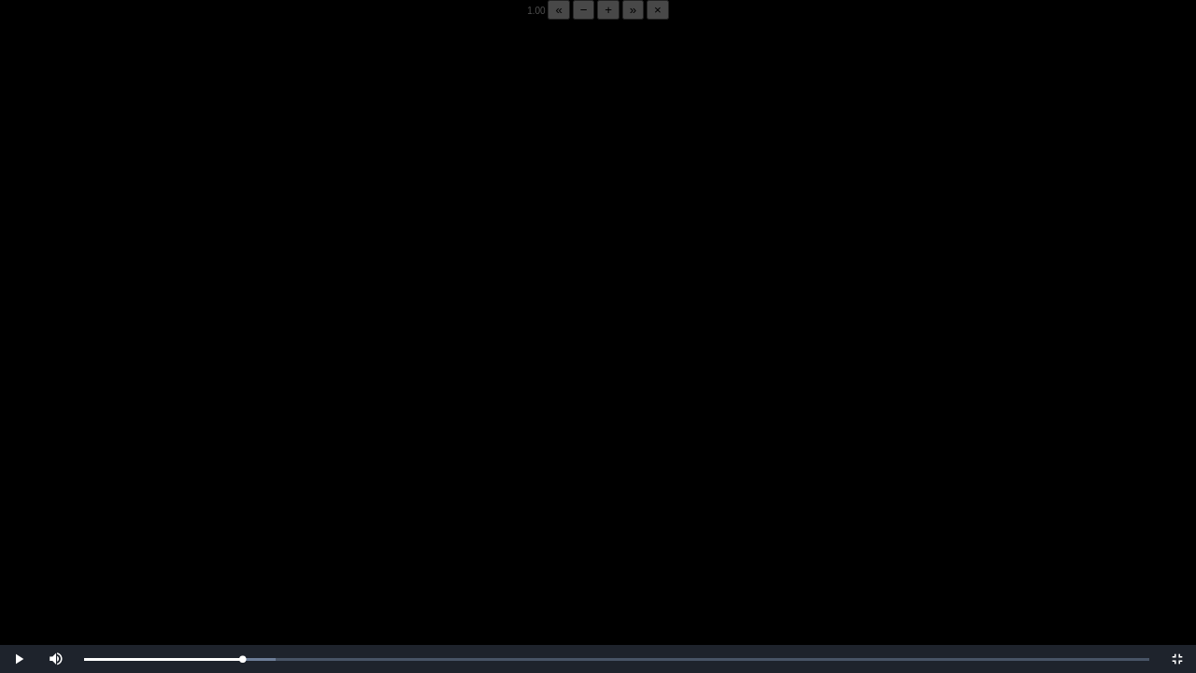
click at [224, 512] on video "Video Player" at bounding box center [598, 356] width 1196 height 673
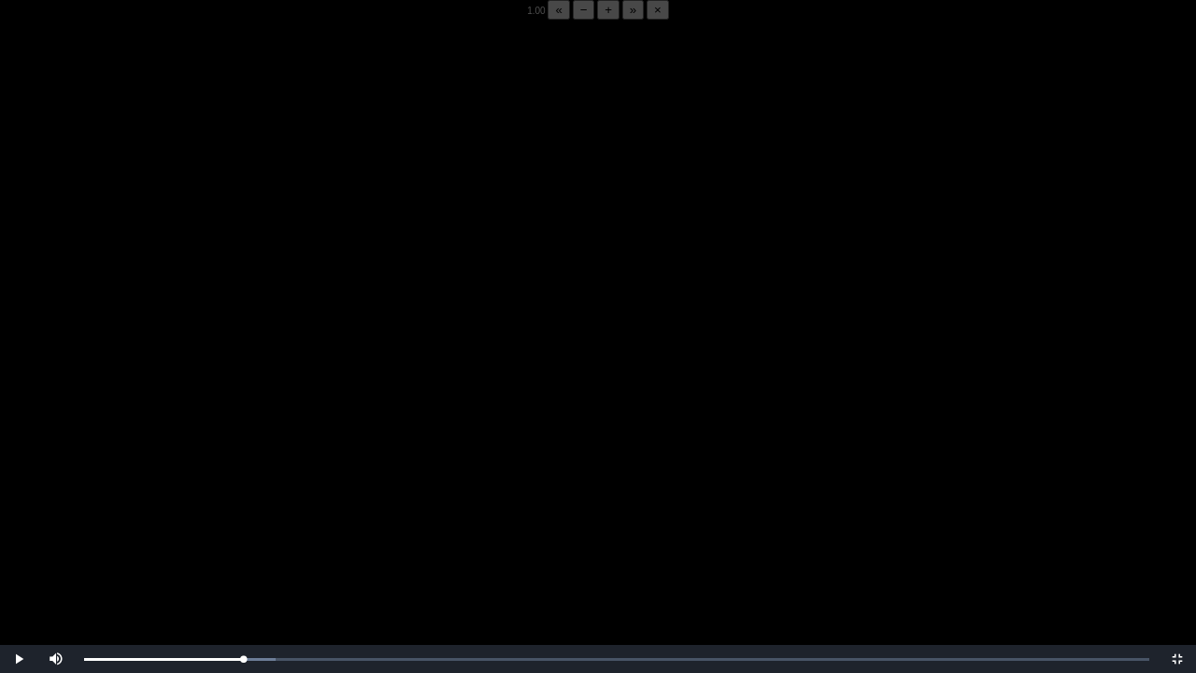
click at [224, 512] on video "Video Player" at bounding box center [598, 356] width 1196 height 673
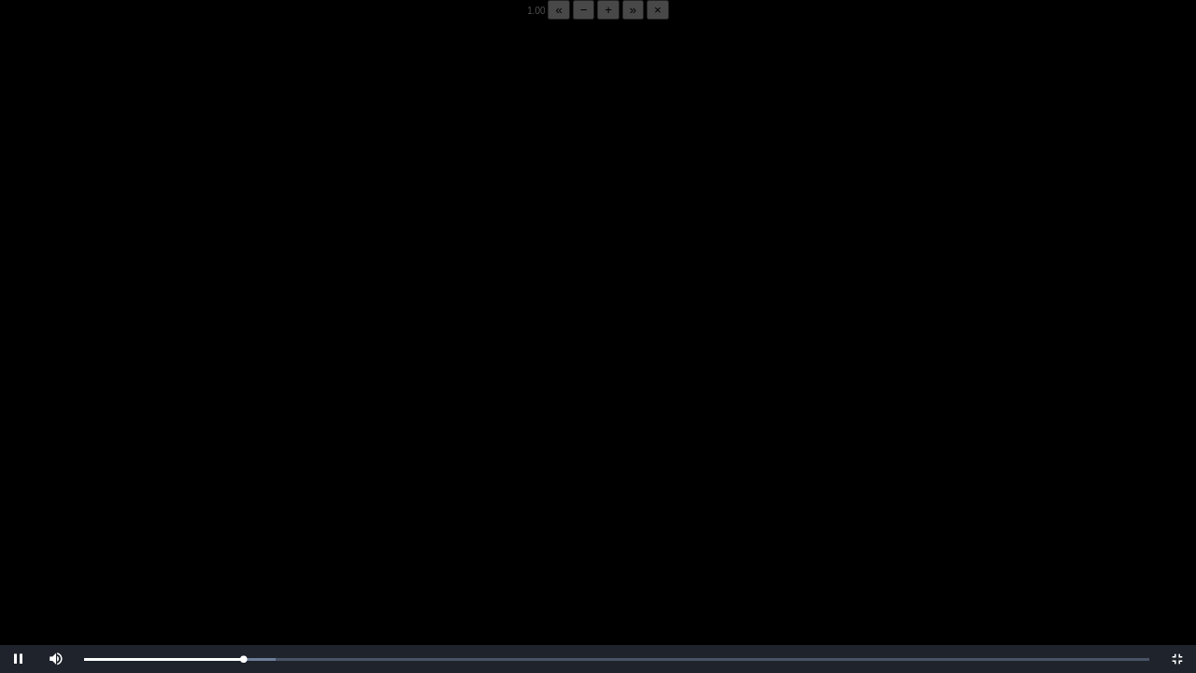
click at [224, 512] on video "Video Player" at bounding box center [598, 356] width 1196 height 673
